Goal: Navigation & Orientation: Find specific page/section

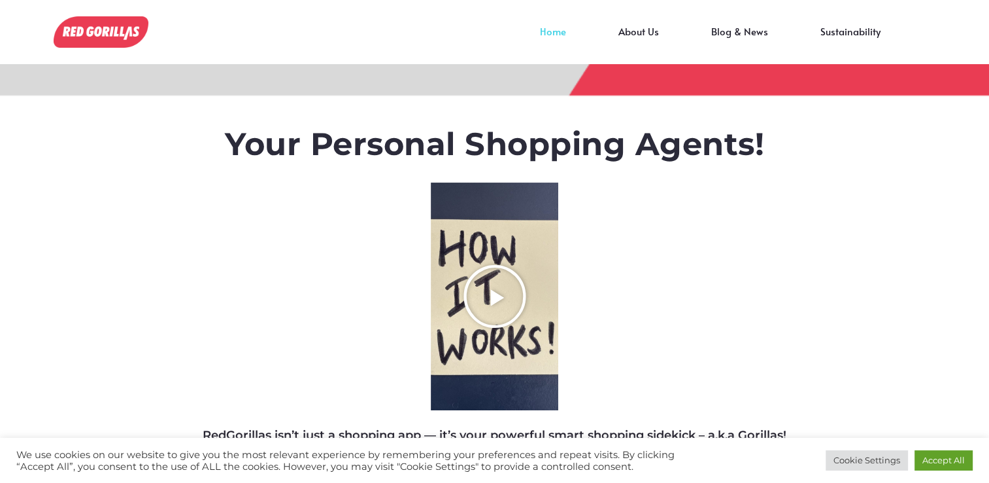
click at [500, 297] on icon "Play Video about RedGorillas How it Works" at bounding box center [494, 296] width 65 height 65
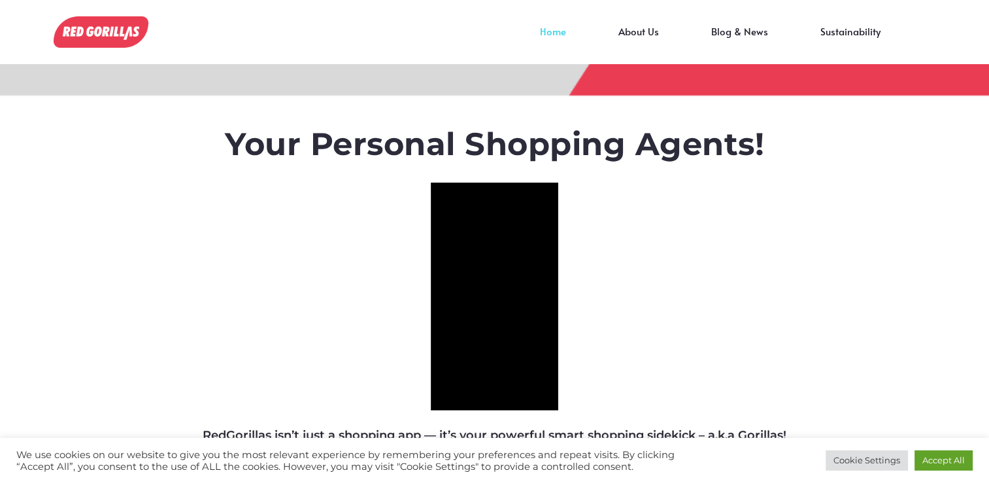
click at [651, 33] on link "About Us" at bounding box center [638, 41] width 93 height 20
click at [738, 35] on link "Blog & News" at bounding box center [739, 41] width 109 height 20
click at [839, 33] on link "Sustainability" at bounding box center [850, 41] width 112 height 20
